Goal: Information Seeking & Learning: Find specific fact

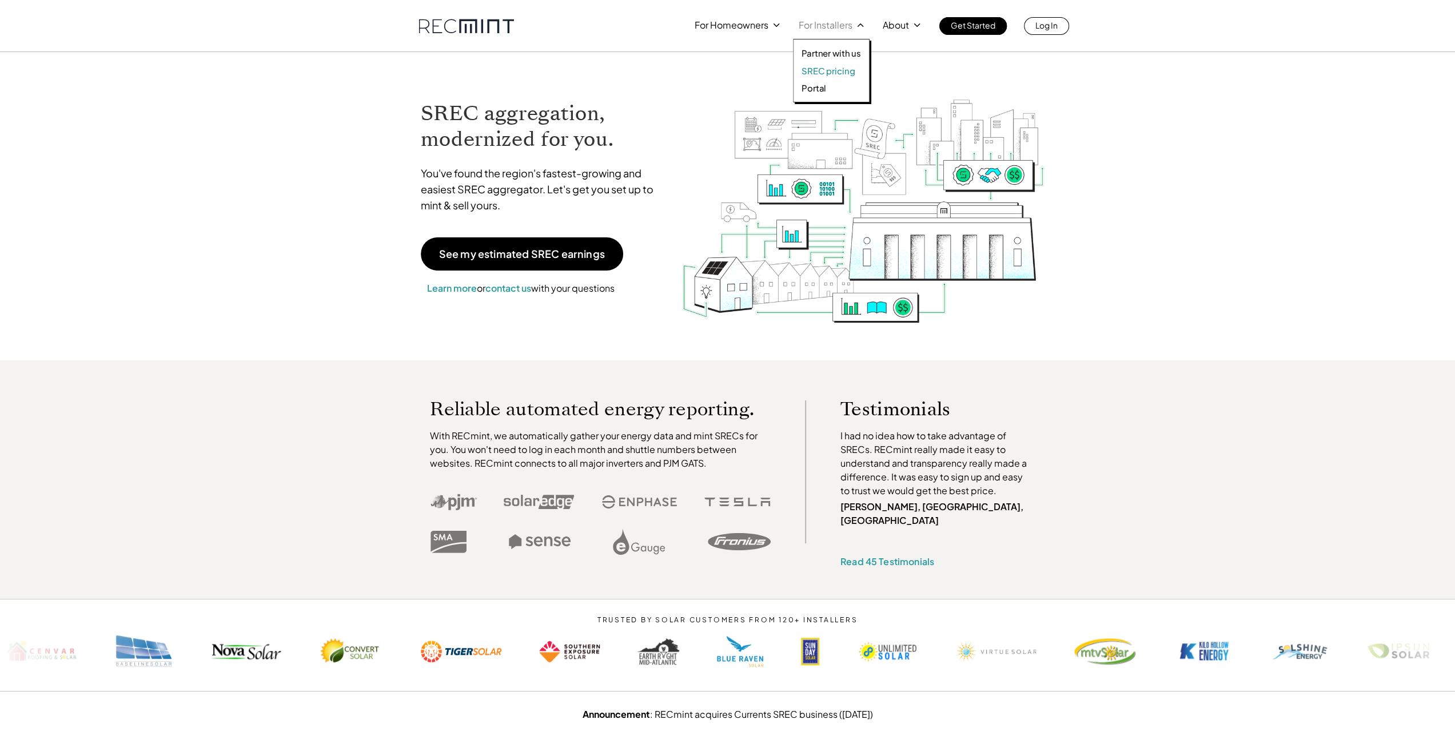
click at [824, 67] on p "SREC pricing" at bounding box center [827, 70] width 53 height 11
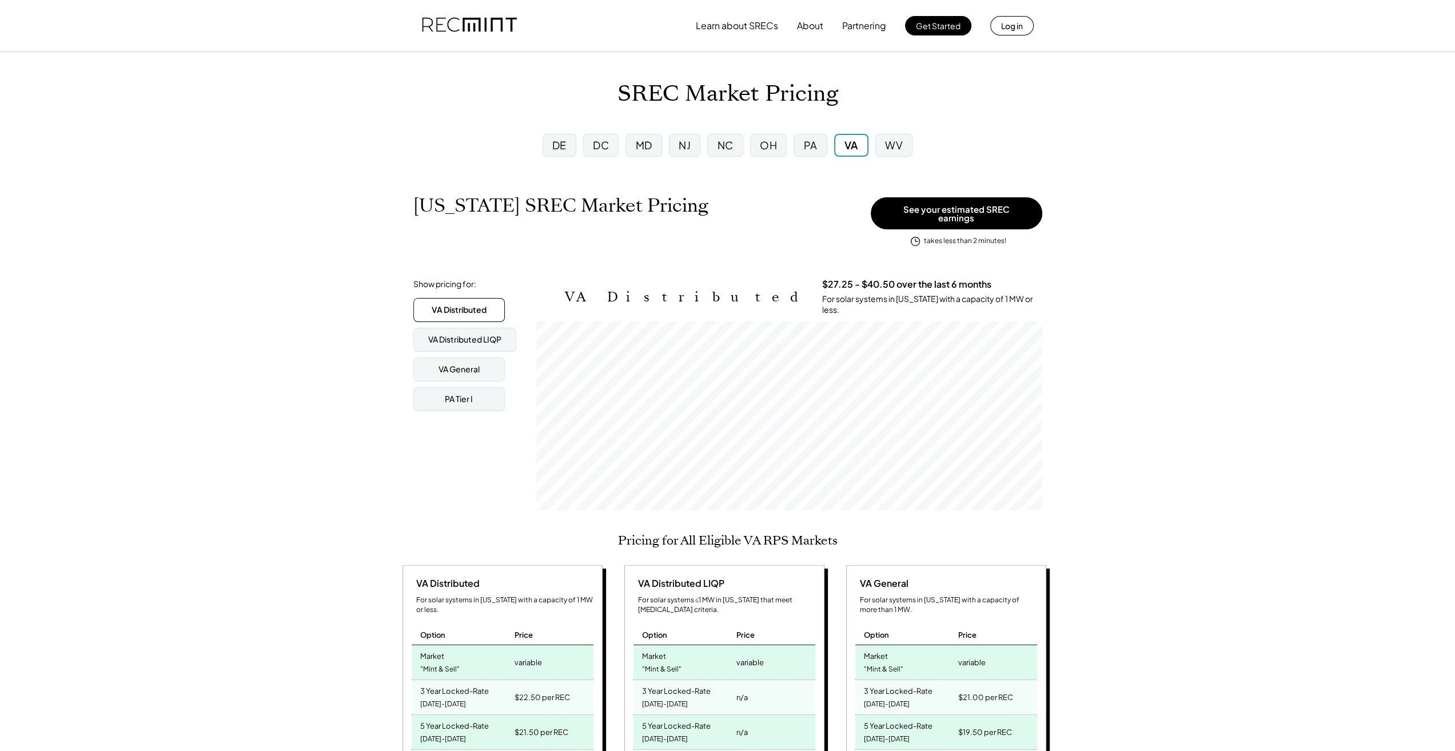
scroll to position [189, 505]
click at [638, 139] on div "MD" at bounding box center [644, 145] width 17 height 14
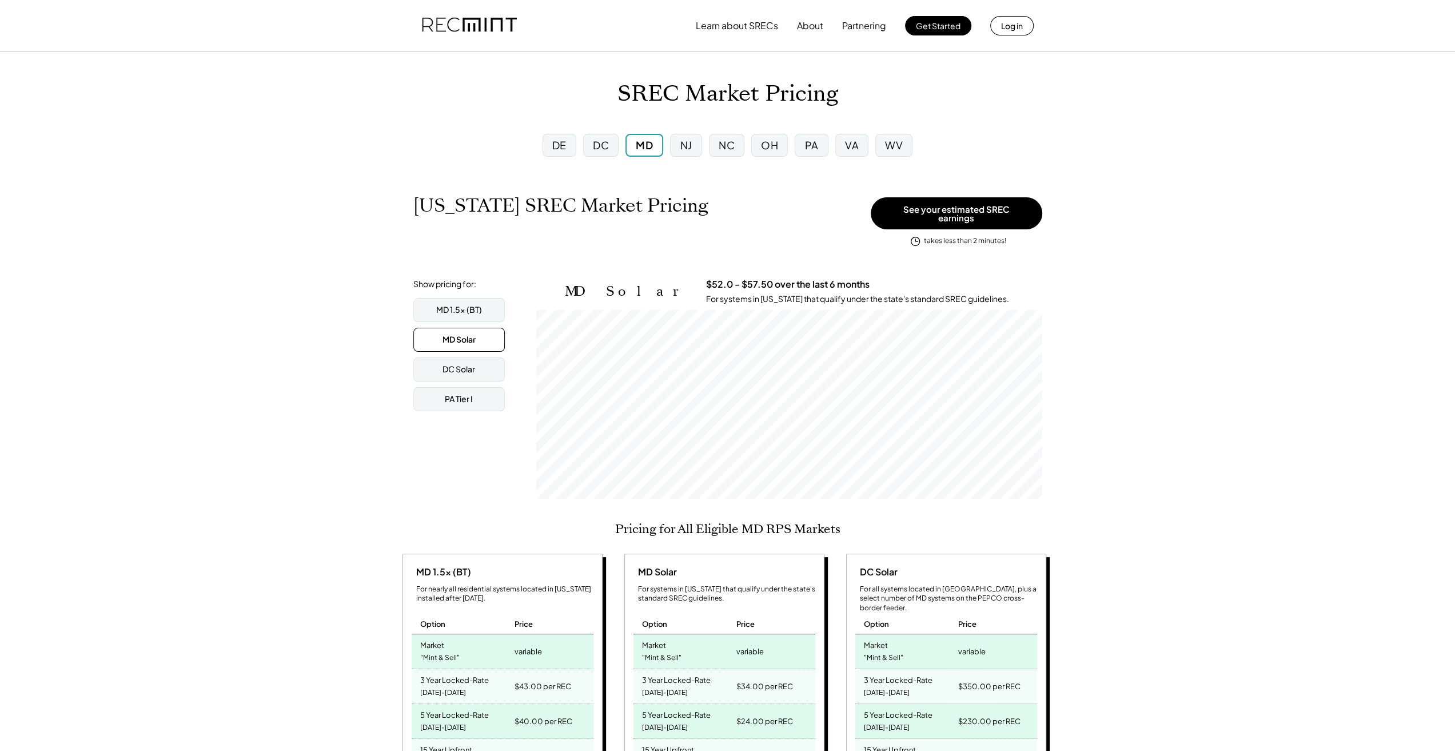
scroll to position [189, 505]
